Goal: Obtain resource: Download file/media

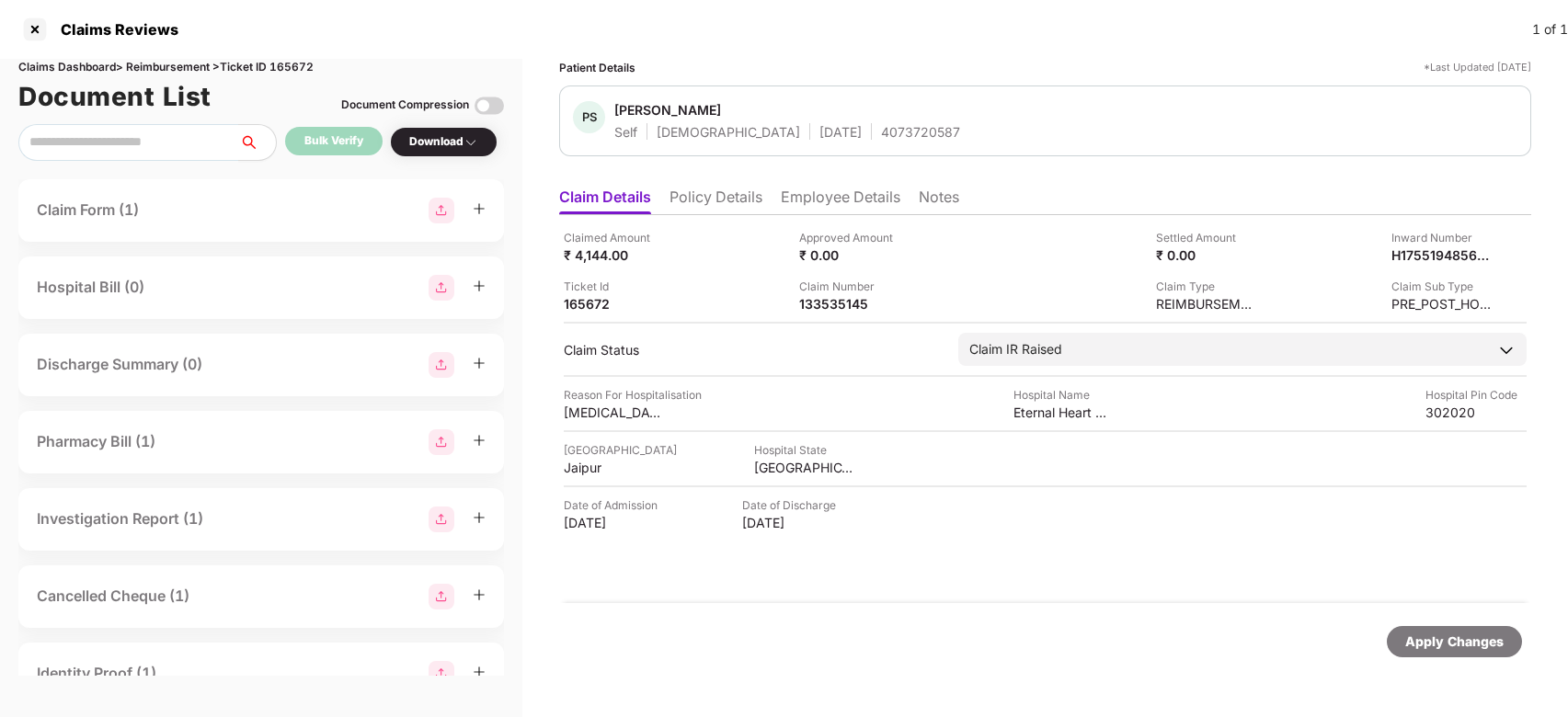
scroll to position [0, 1]
click at [31, 36] on div at bounding box center [35, 29] width 30 height 30
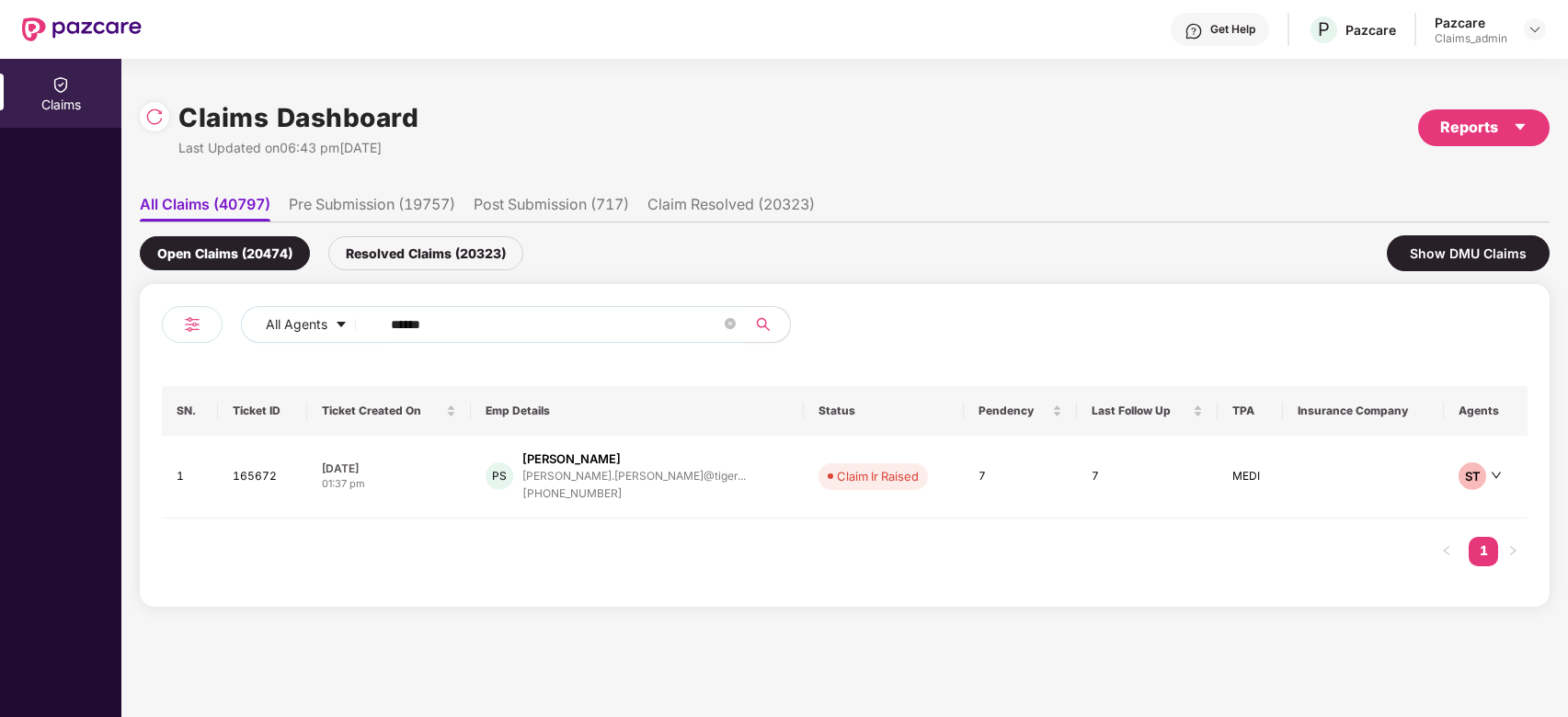
scroll to position [0, 1]
click at [1511, 141] on div "Reports" at bounding box center [1484, 128] width 132 height 36
click at [1460, 208] on div "Claims Pendency Report" at bounding box center [1406, 213] width 148 height 20
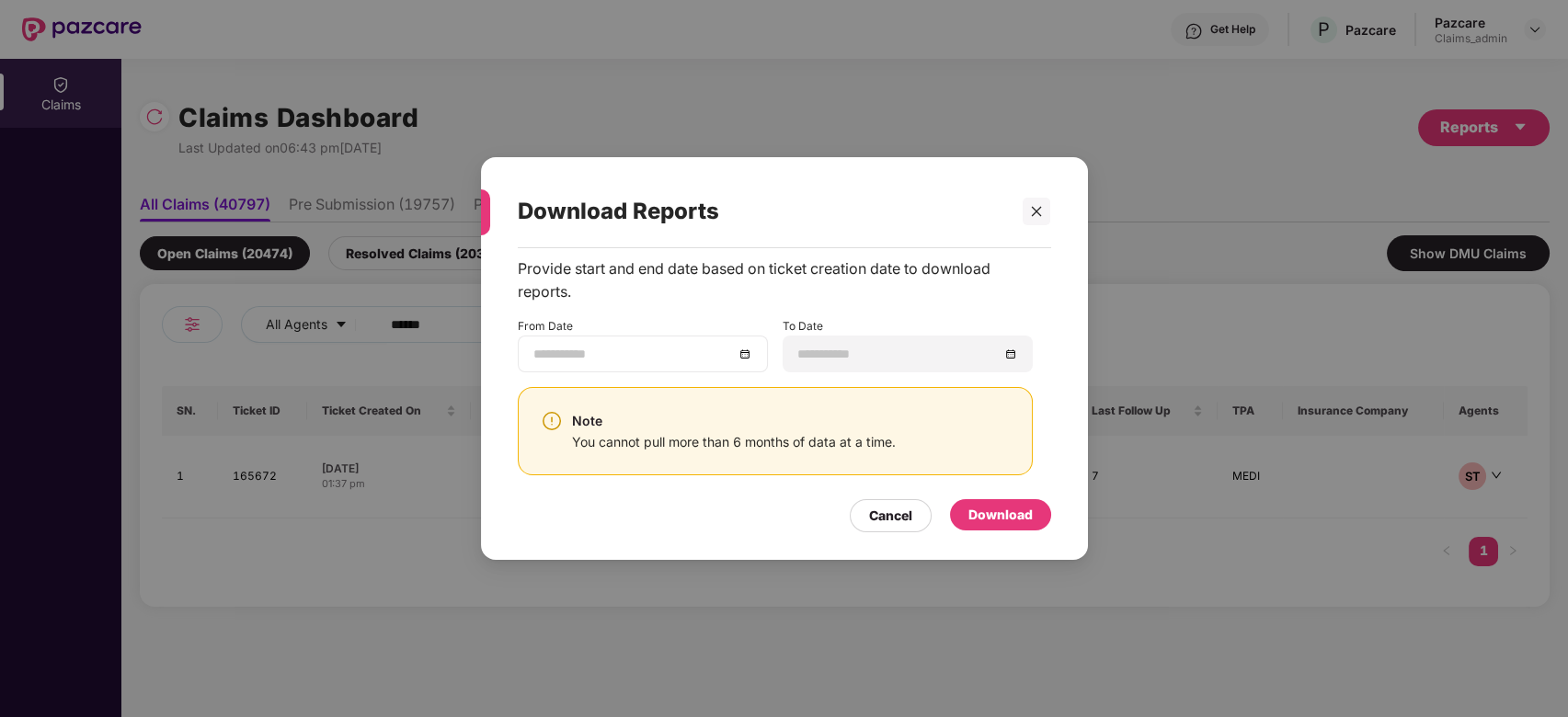
click at [666, 349] on input at bounding box center [634, 353] width 201 height 20
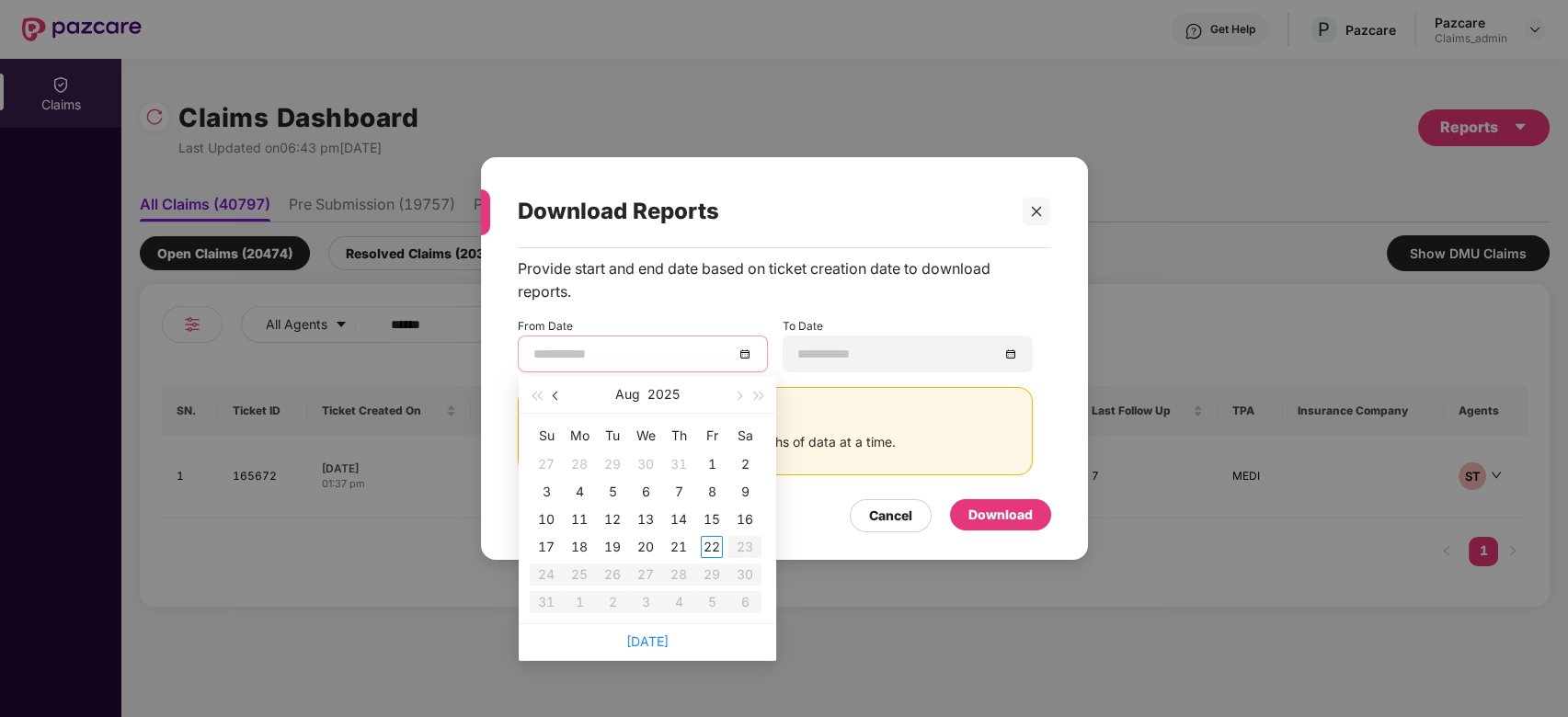
click at [555, 397] on span "button" at bounding box center [558, 396] width 10 height 10
type input "**********"
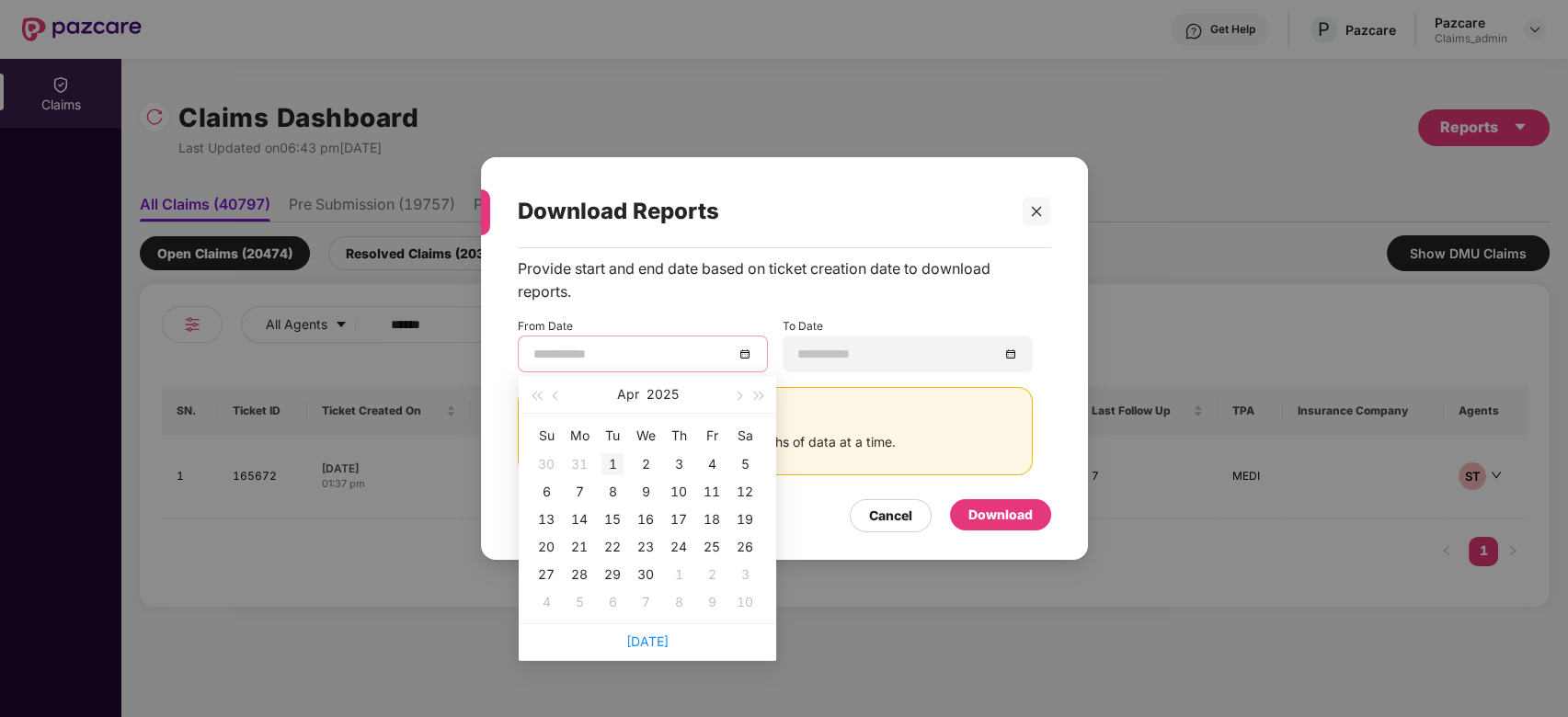
click at [611, 468] on div "1" at bounding box center [612, 464] width 22 height 22
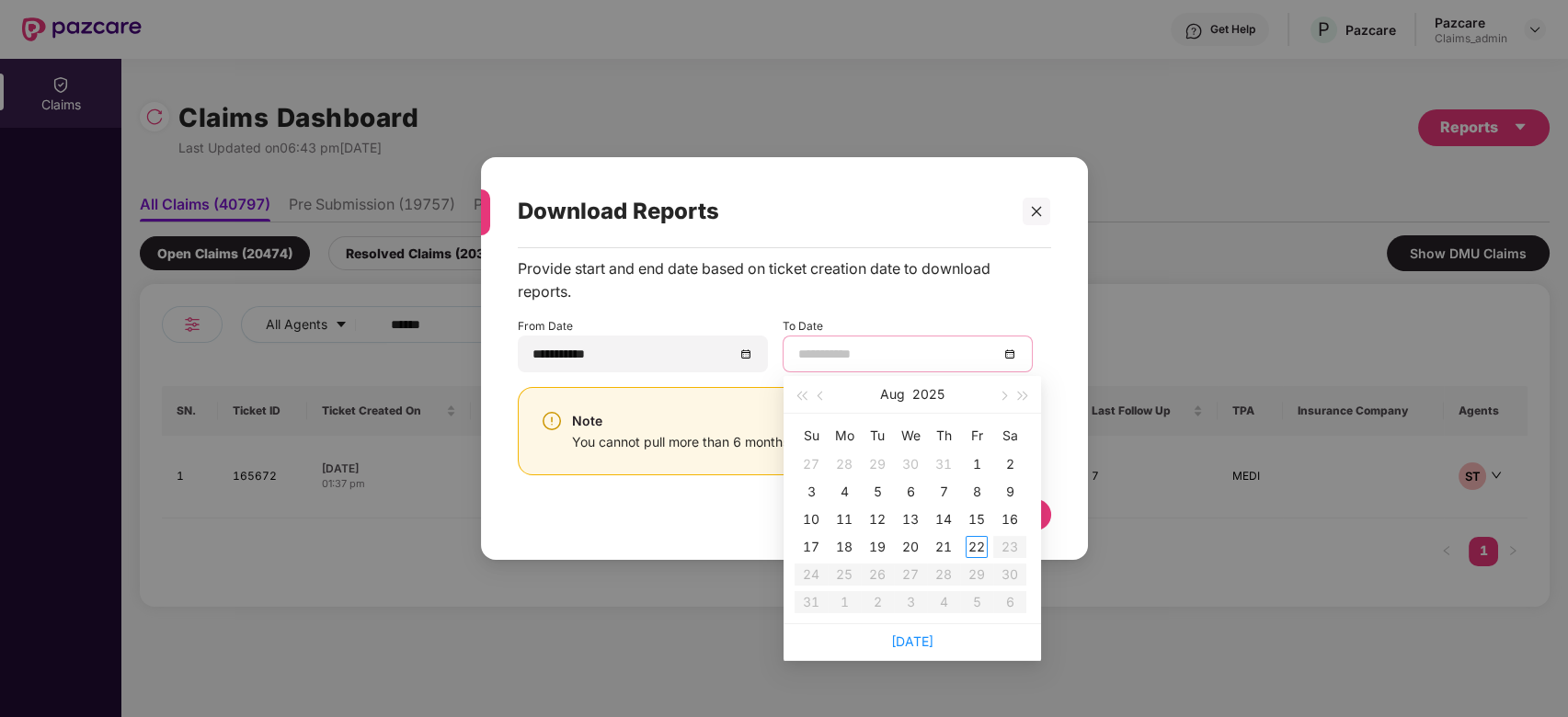
click at [896, 362] on input at bounding box center [898, 353] width 201 height 20
type input "**********"
click at [977, 545] on div "22" at bounding box center [977, 546] width 22 height 22
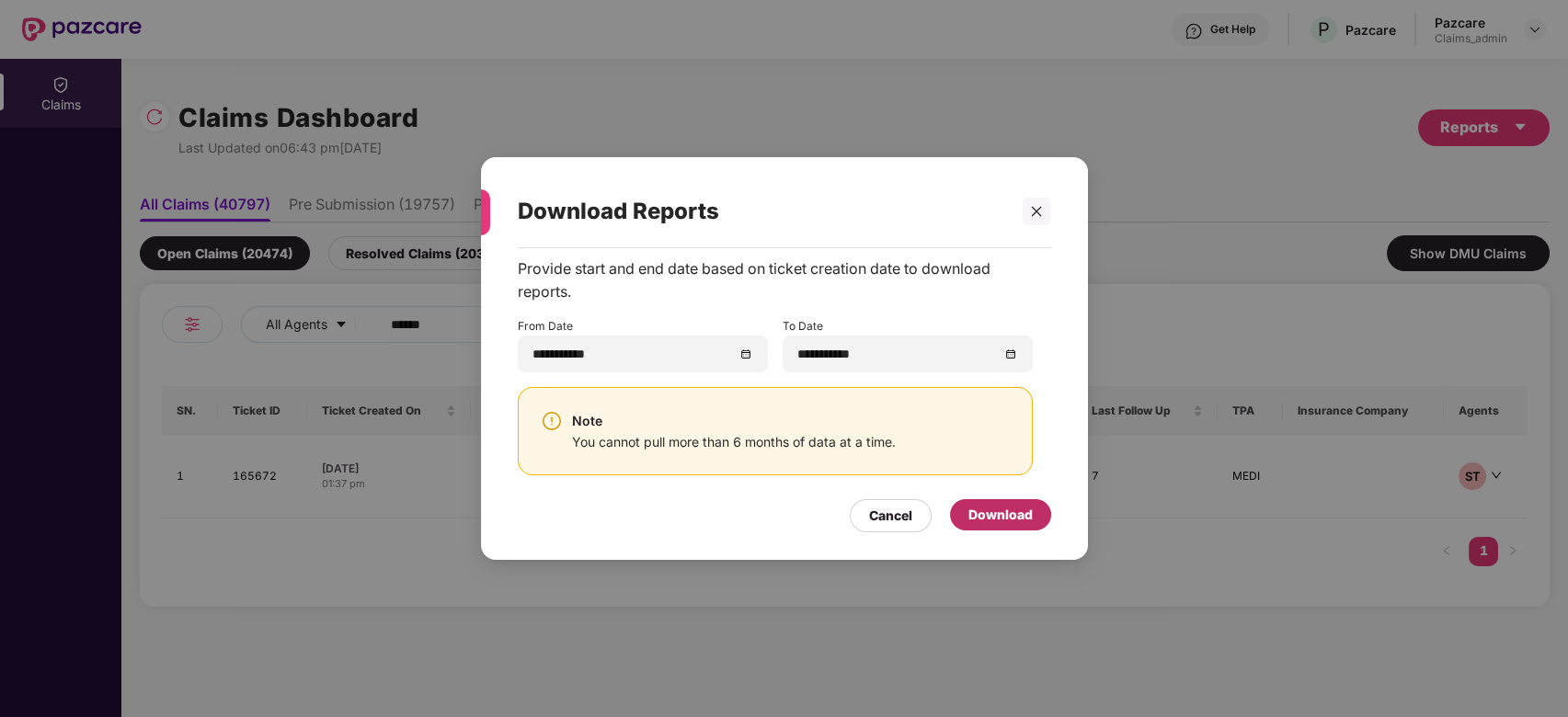
click at [999, 512] on div "Download" at bounding box center [1001, 514] width 64 height 20
click at [1033, 208] on icon "close" at bounding box center [1036, 211] width 12 height 12
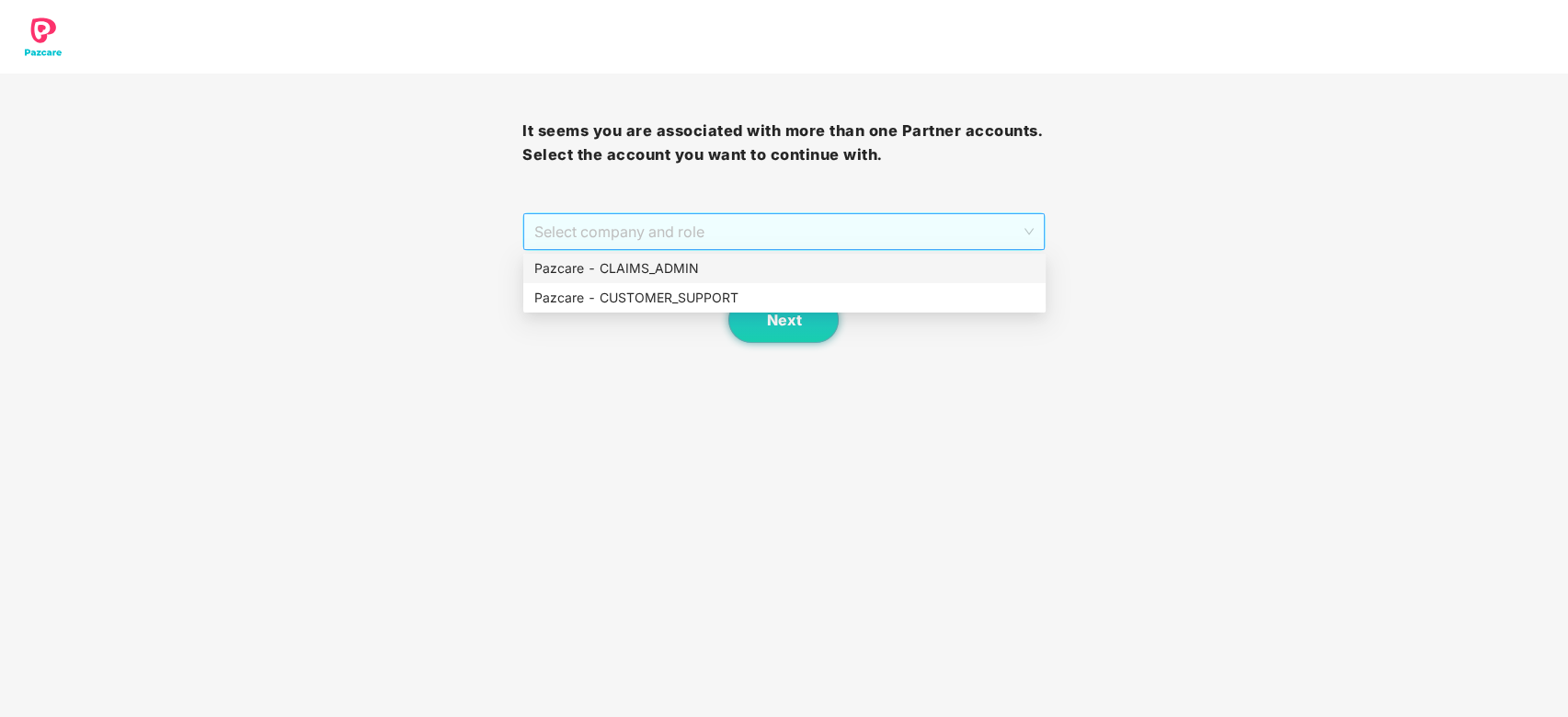
click at [713, 230] on span "Select company and role" at bounding box center [783, 231] width 498 height 35
click at [753, 259] on div "Pazcare - CLAIMS_ADMIN" at bounding box center [784, 268] width 500 height 20
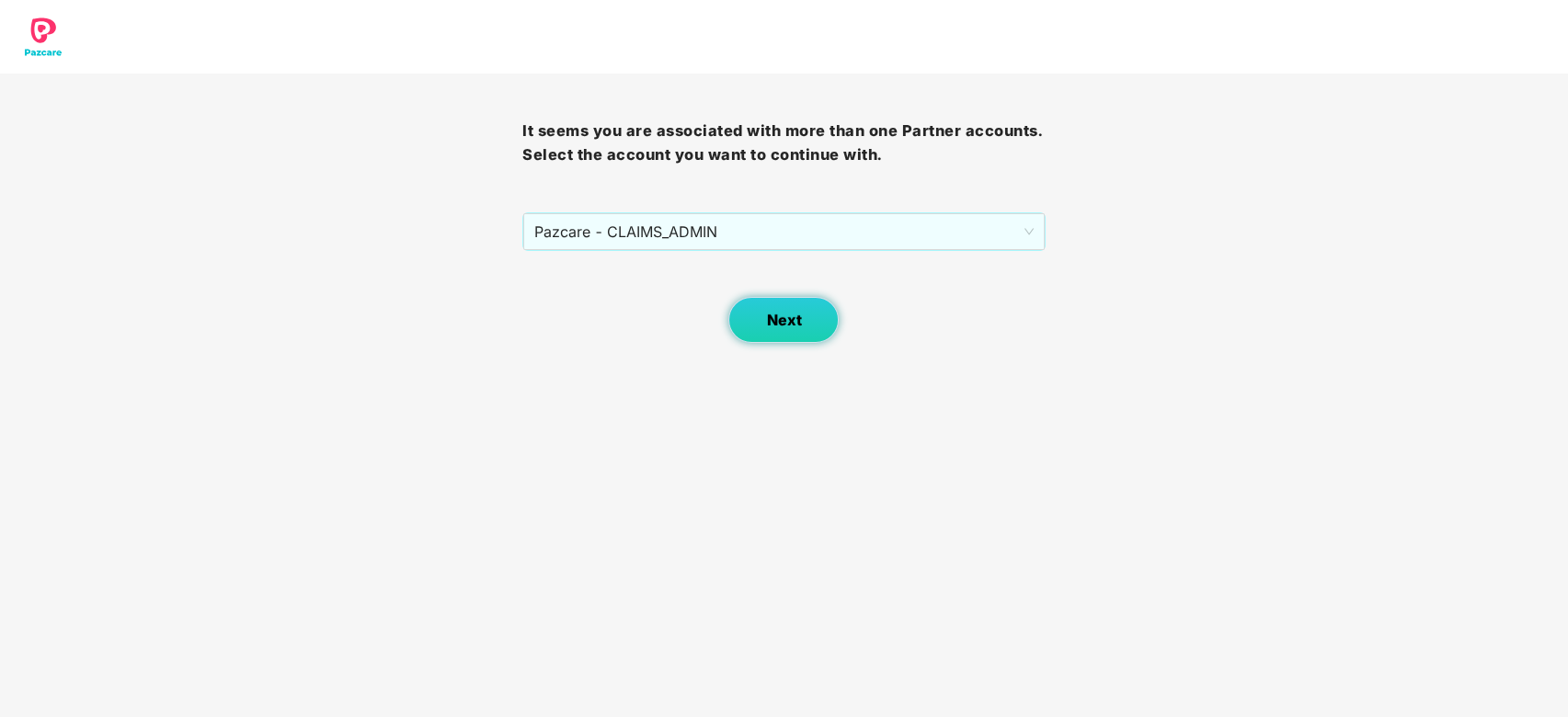
click at [751, 302] on button "Next" at bounding box center [784, 320] width 110 height 46
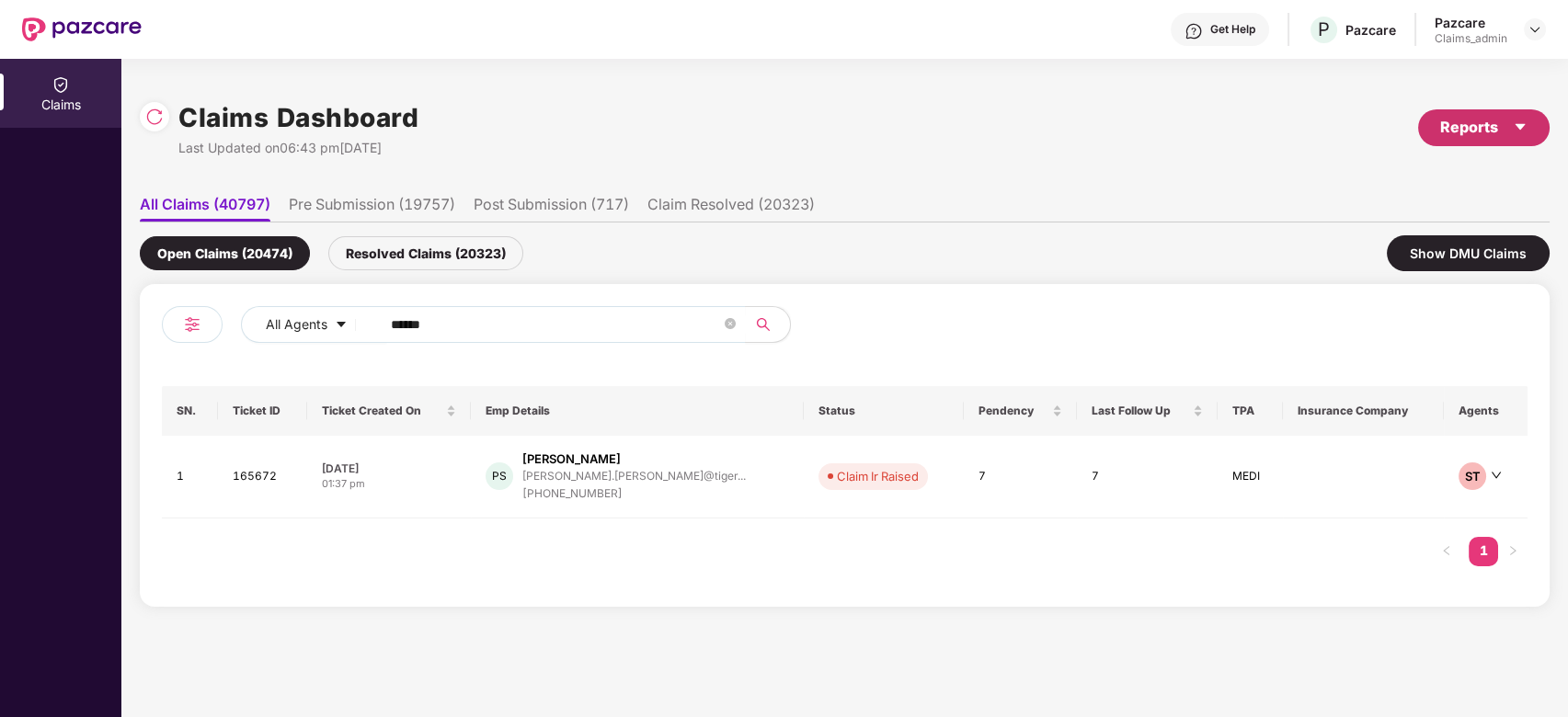
click at [1478, 142] on div "Reports" at bounding box center [1484, 128] width 132 height 36
click at [1384, 203] on div "Claims Pendency Report" at bounding box center [1406, 213] width 148 height 20
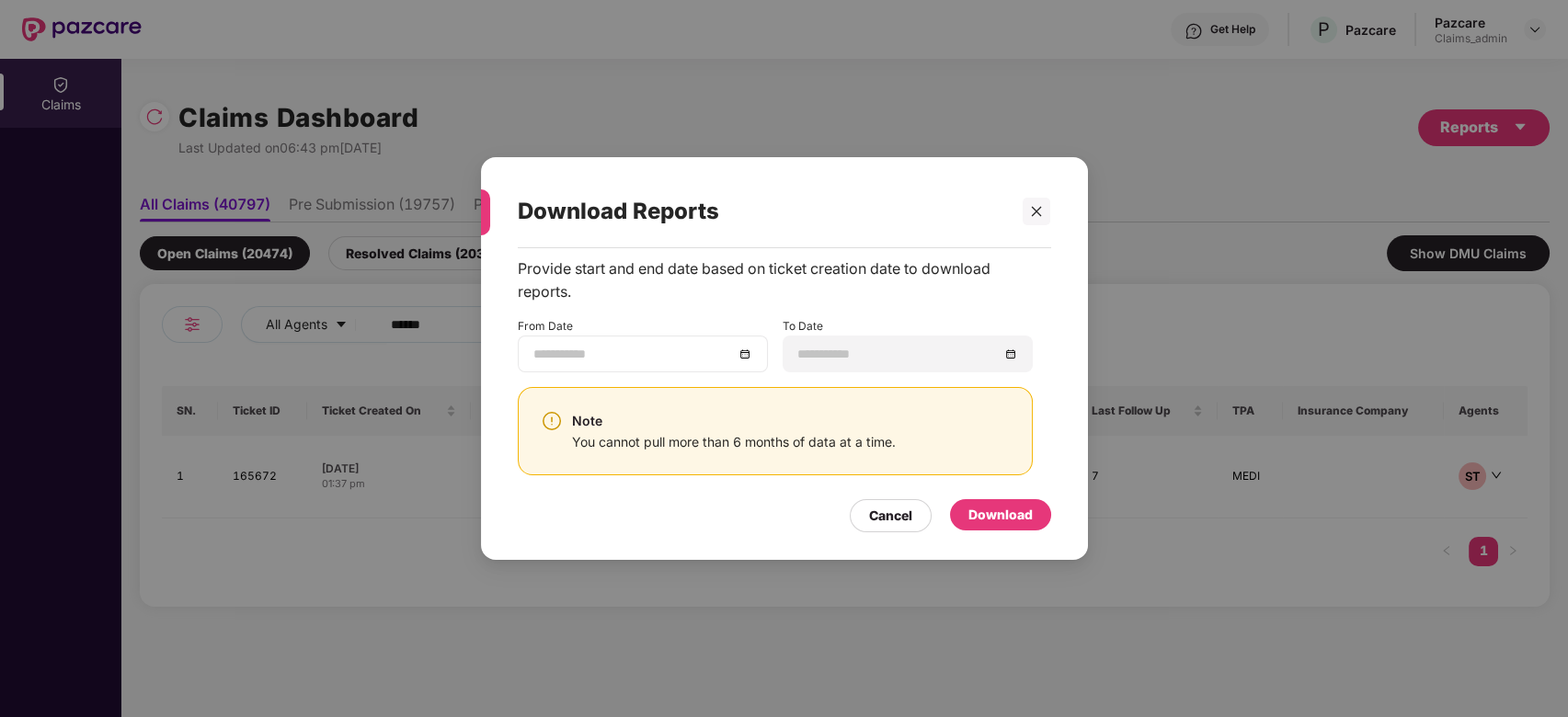
click at [666, 342] on div at bounding box center [642, 354] width 251 height 36
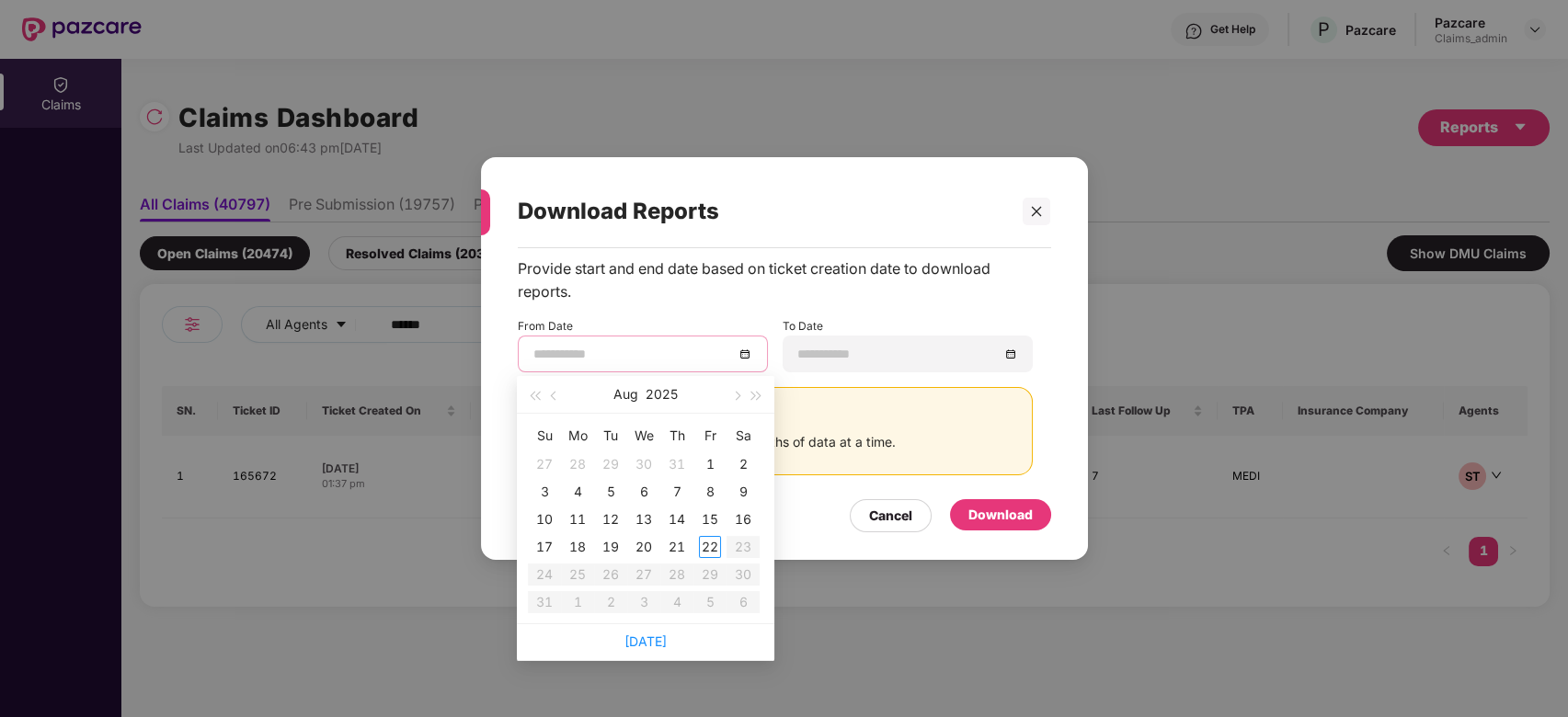
click at [654, 347] on input at bounding box center [634, 353] width 201 height 20
click at [550, 392] on button "button" at bounding box center [554, 394] width 20 height 36
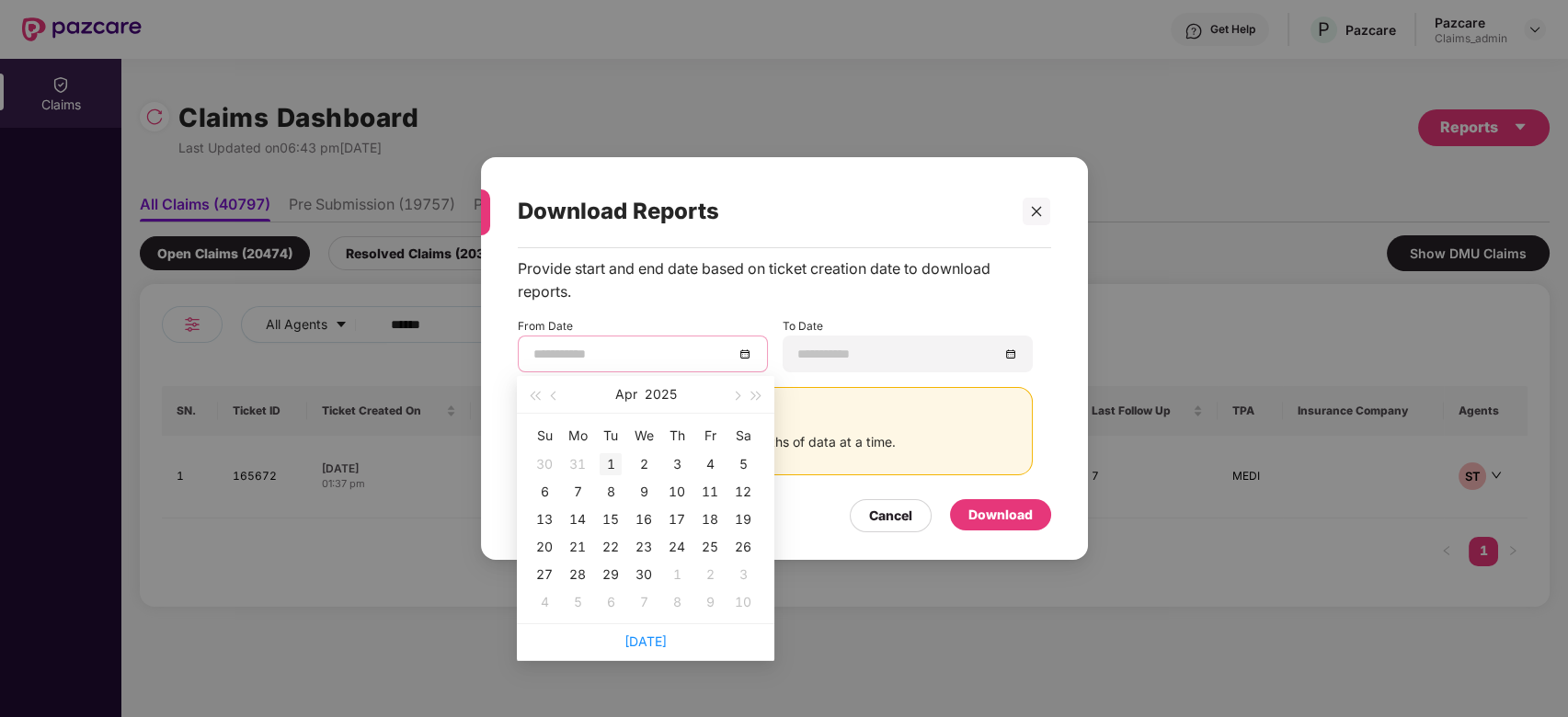
type input "**********"
click at [614, 466] on div "1" at bounding box center [611, 464] width 22 height 22
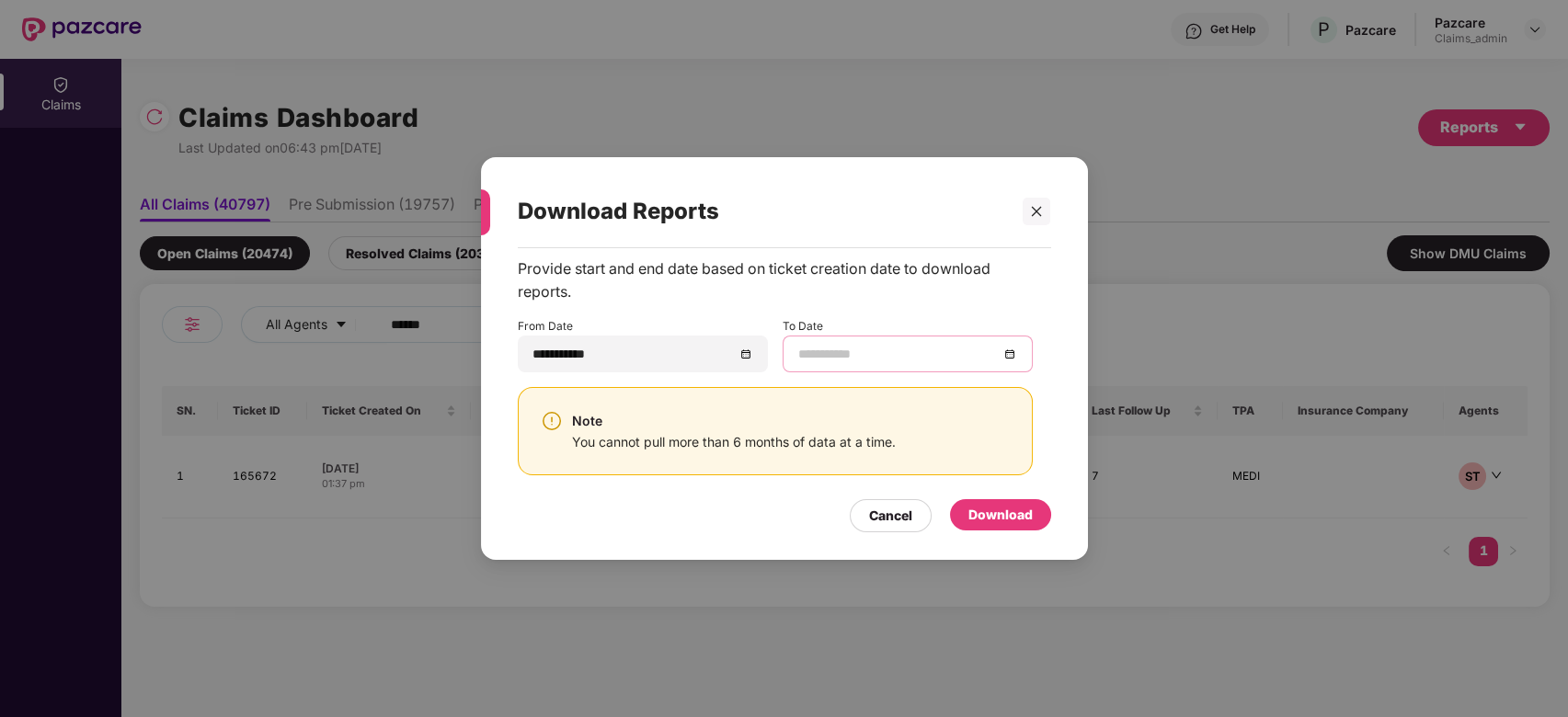
click at [869, 348] on input at bounding box center [898, 353] width 201 height 20
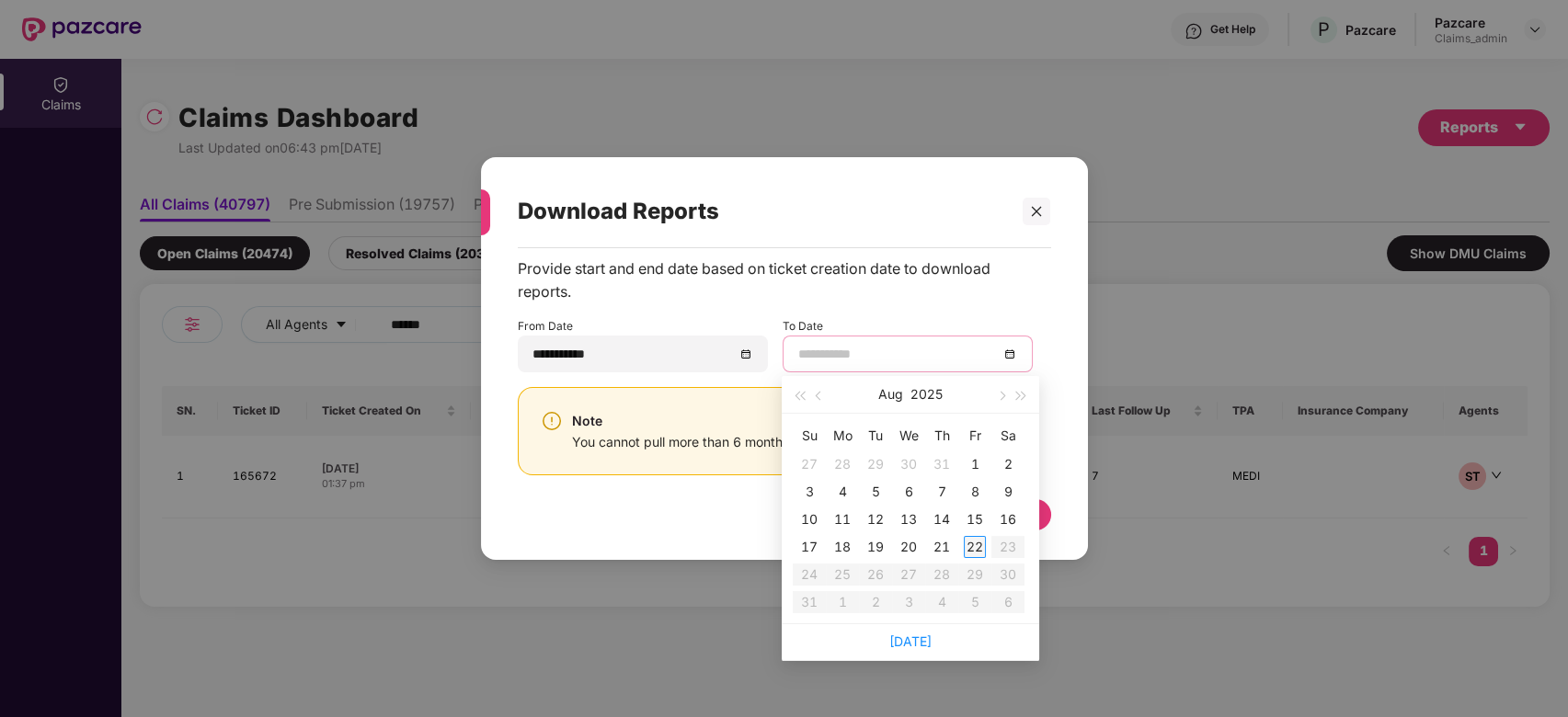
type input "**********"
click at [973, 548] on div "22" at bounding box center [975, 546] width 22 height 22
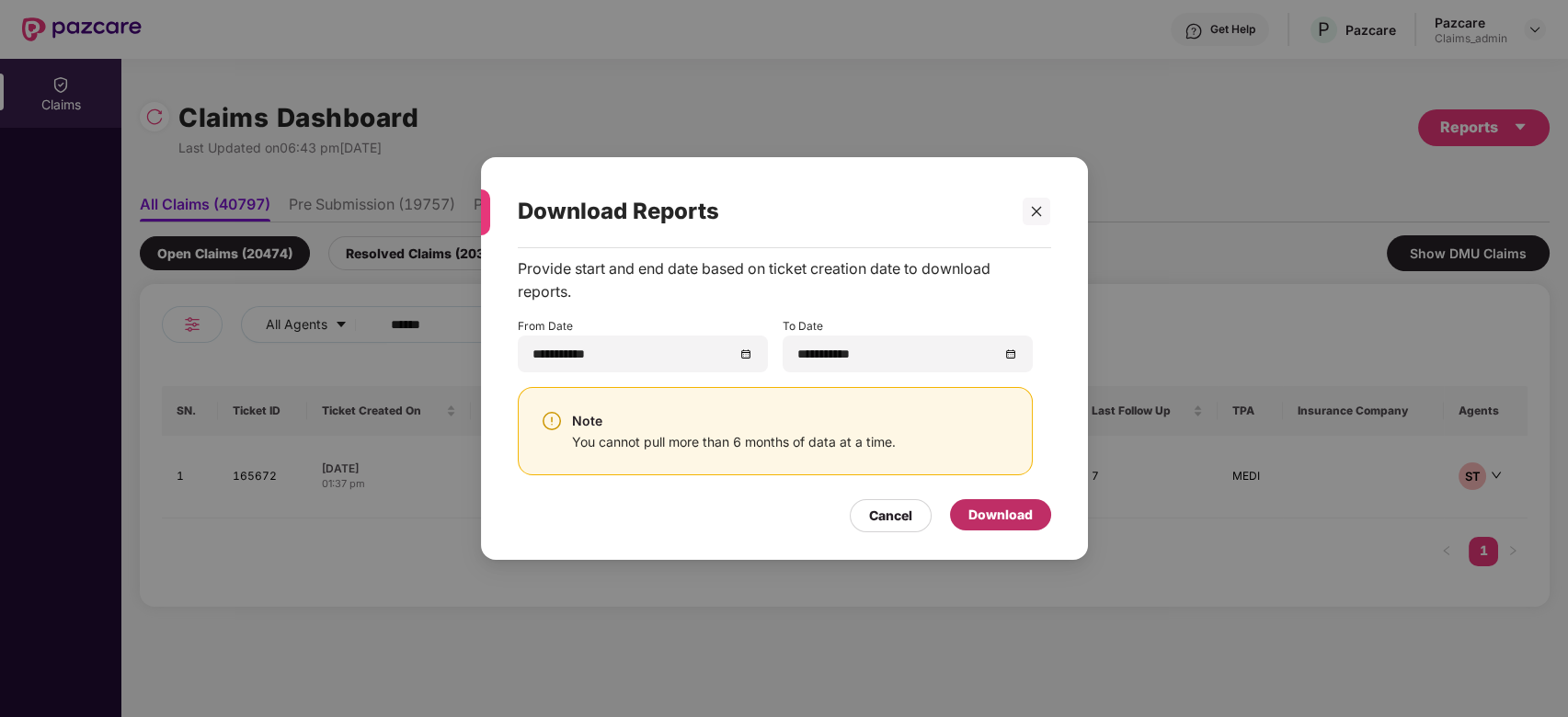
click at [1002, 513] on div "Download" at bounding box center [1001, 514] width 64 height 20
